Goal: Information Seeking & Learning: Learn about a topic

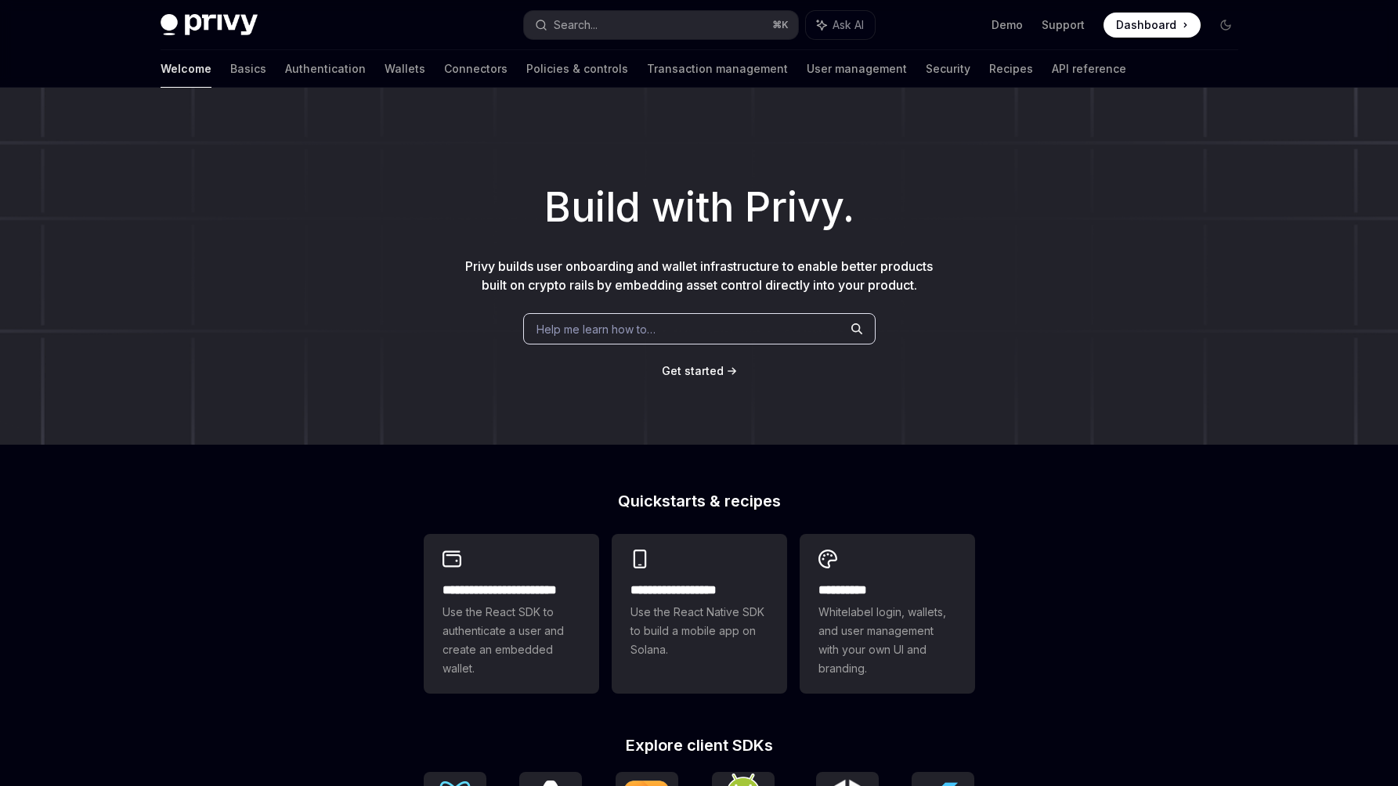
click at [569, 2] on div "Privy Docs home page Search... ⌘ K Ask AI Demo Support Dashboard Dashboard Sear…" at bounding box center [699, 25] width 1077 height 50
click at [572, 28] on div "Search..." at bounding box center [576, 25] width 44 height 19
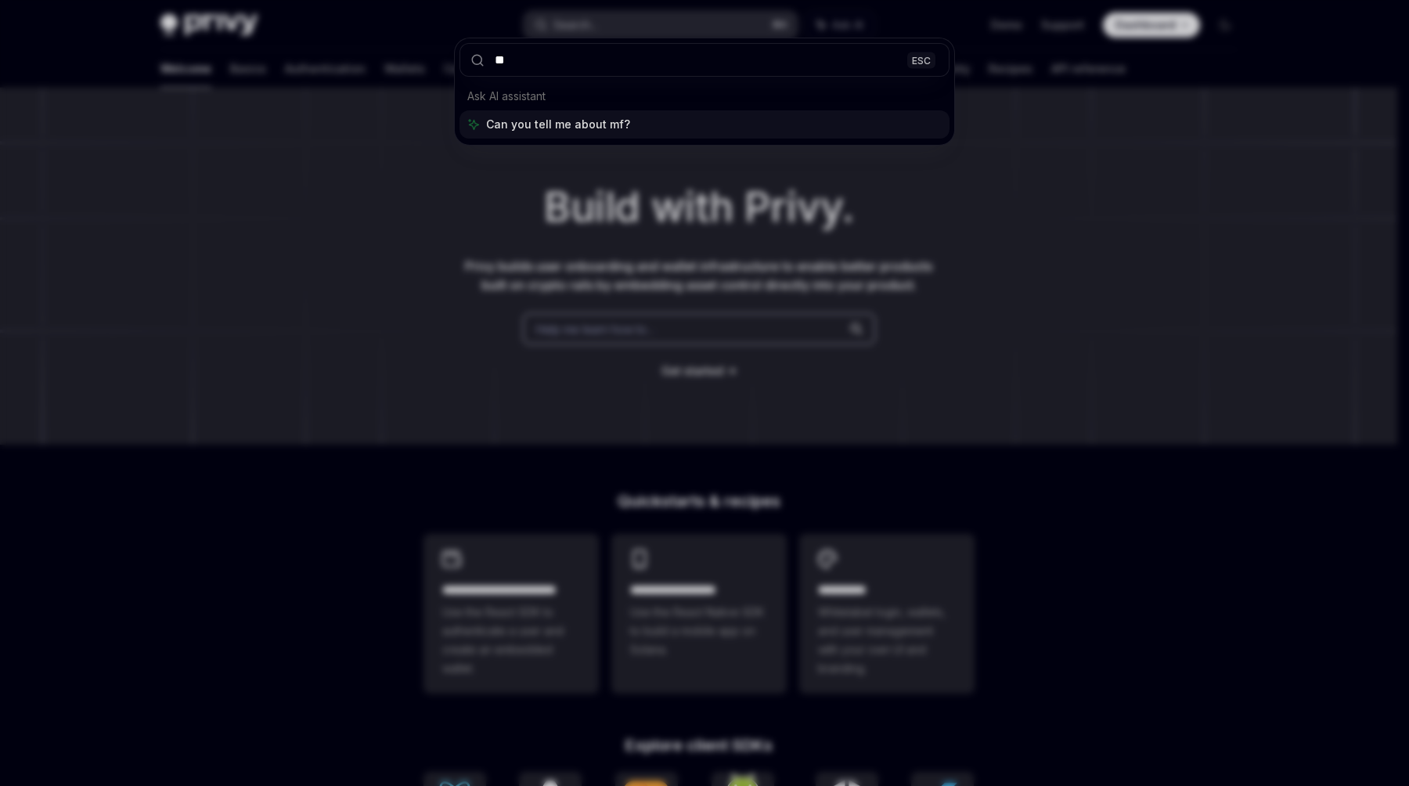
type input "***"
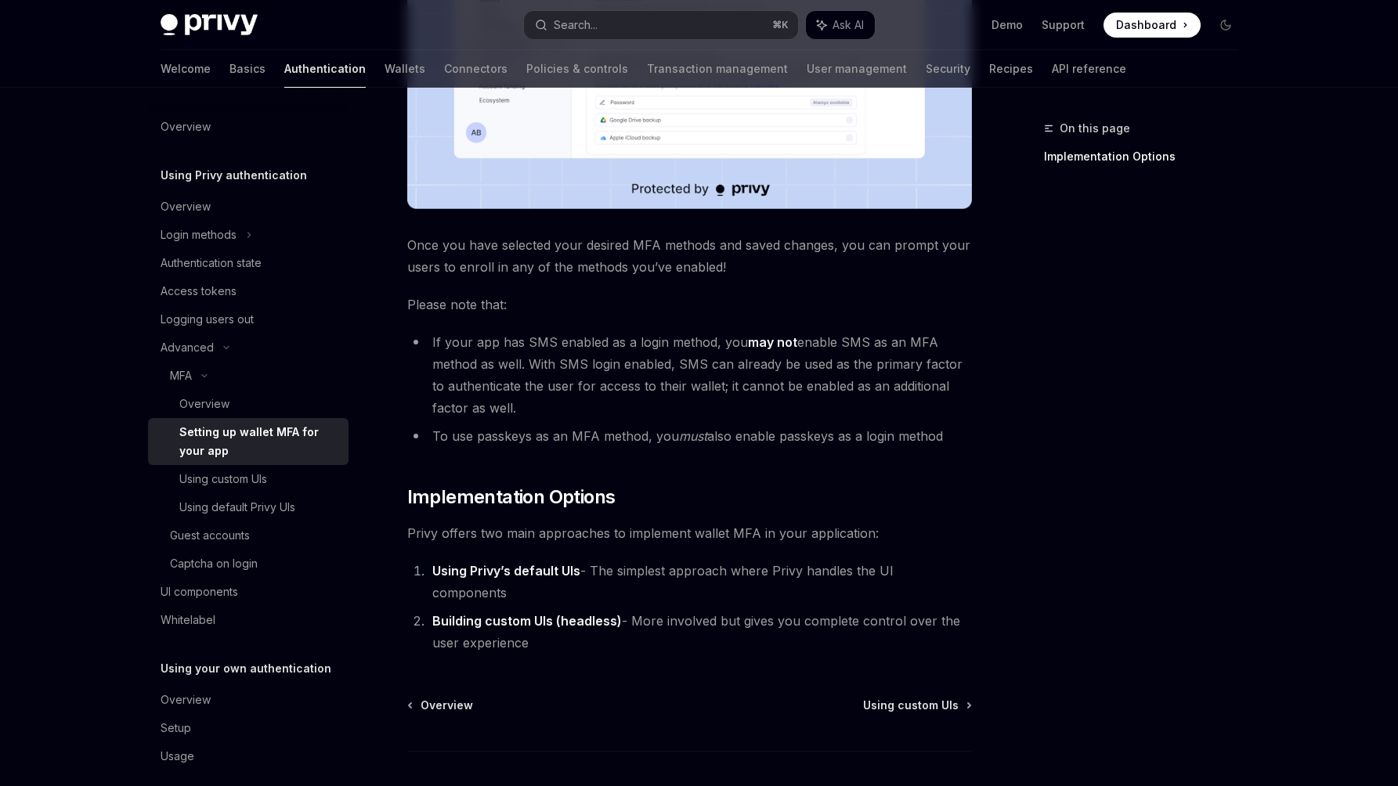
scroll to position [598, 0]
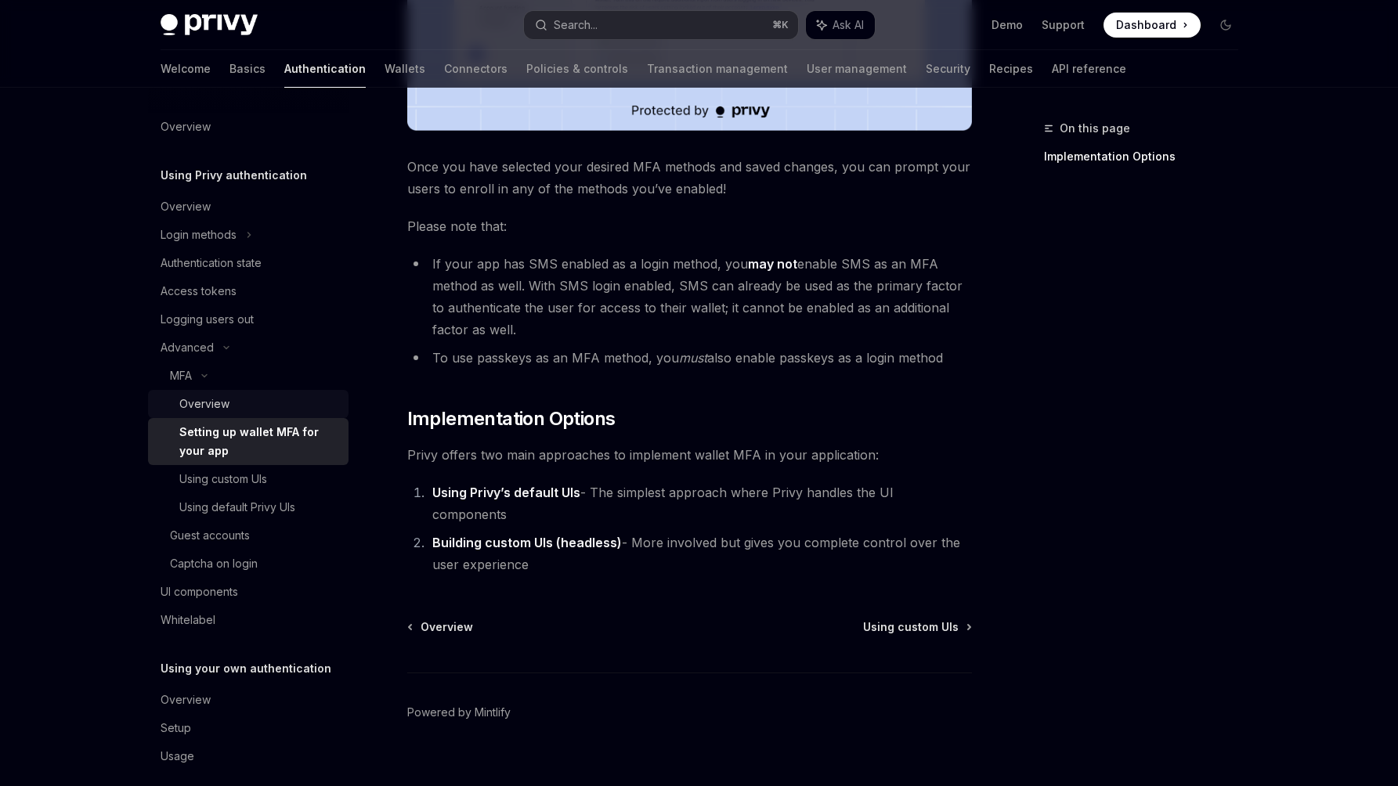
click at [199, 402] on div "Overview" at bounding box center [204, 404] width 50 height 19
type textarea "*"
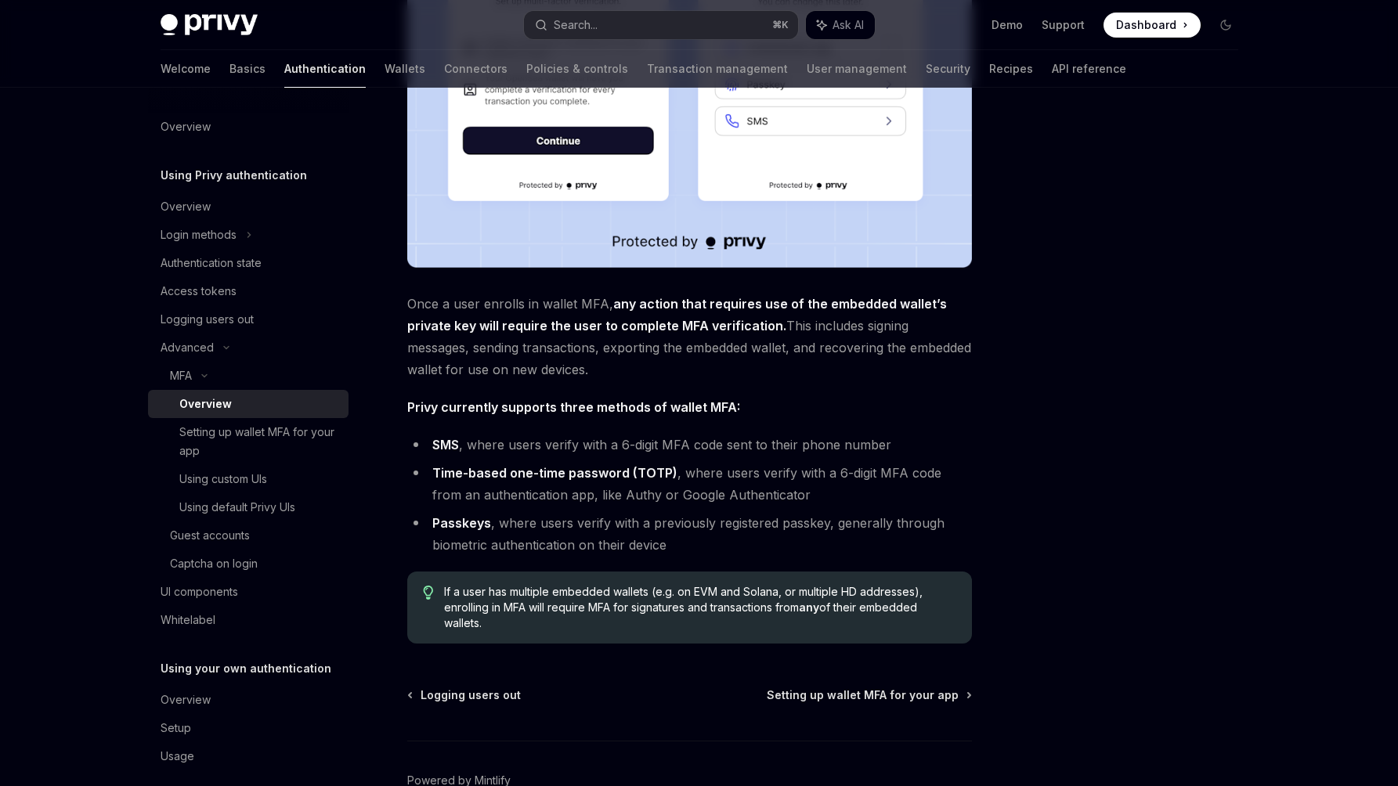
scroll to position [427, 0]
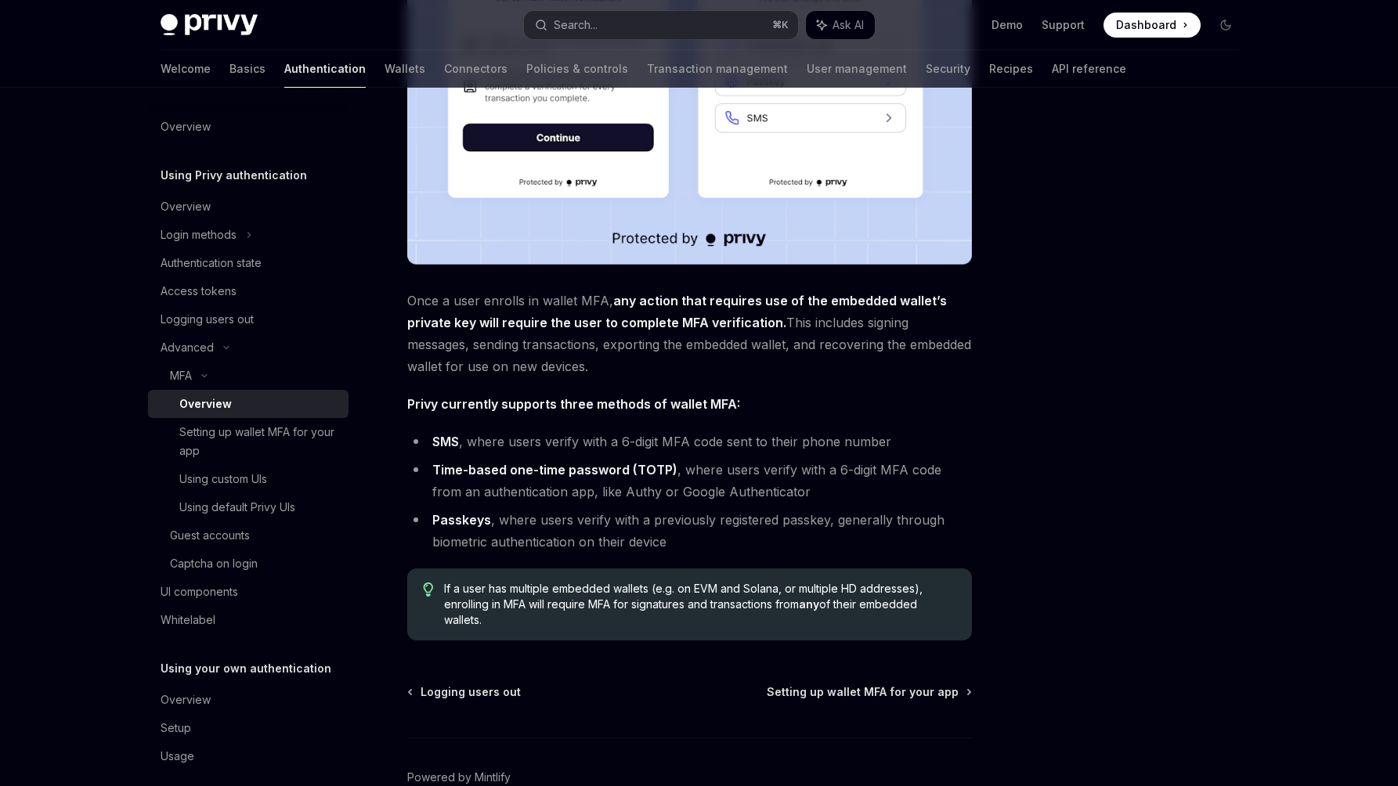
click at [1061, 283] on div at bounding box center [1131, 452] width 238 height 667
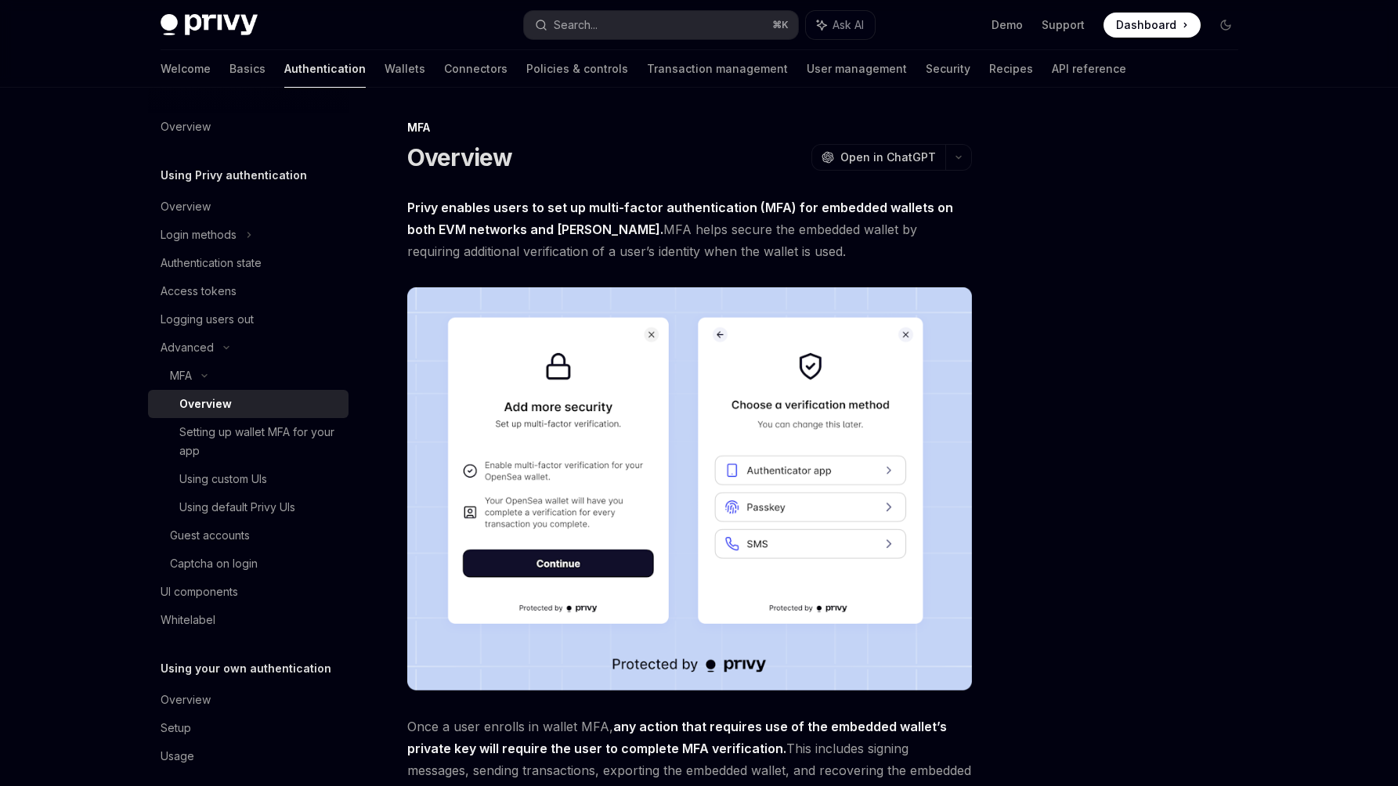
scroll to position [0, 0]
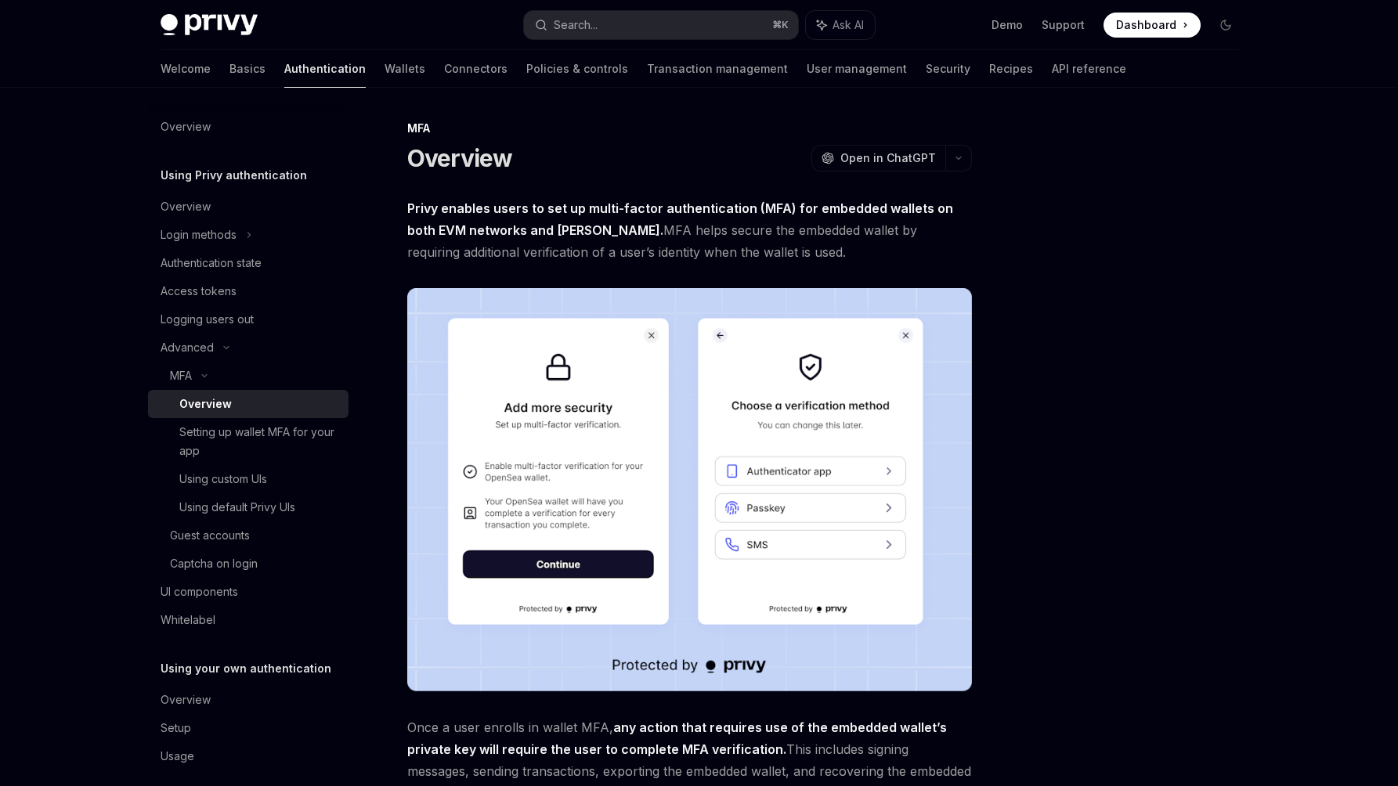
click at [1164, 386] on div at bounding box center [1131, 452] width 238 height 667
click at [1107, 467] on div at bounding box center [1131, 452] width 238 height 667
